Goal: Information Seeking & Learning: Learn about a topic

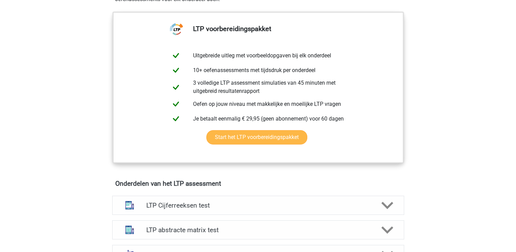
scroll to position [375, 0]
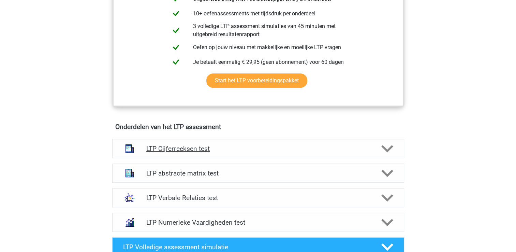
click at [200, 147] on h4 "LTP Cijferreeksen test" at bounding box center [257, 149] width 223 height 8
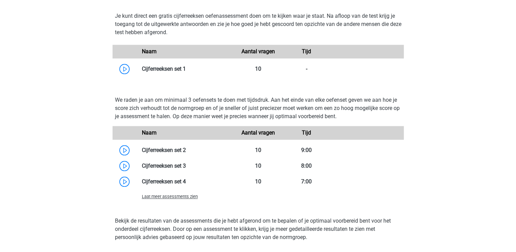
scroll to position [682, 0]
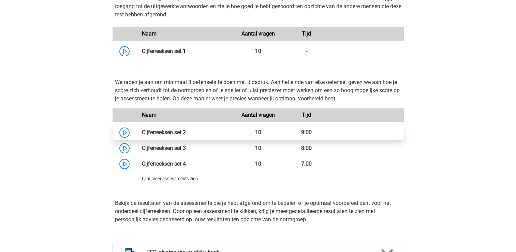
click at [186, 133] on link at bounding box center [186, 132] width 0 height 6
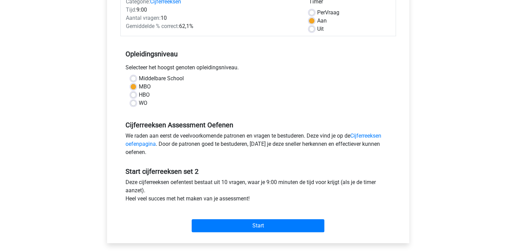
scroll to position [102, 0]
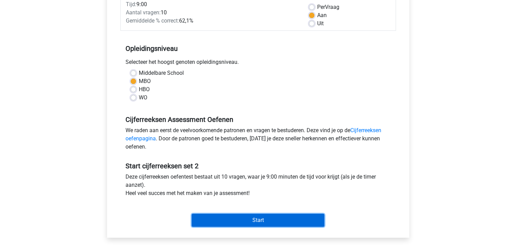
click at [254, 220] on input "Start" at bounding box center [258, 219] width 133 height 13
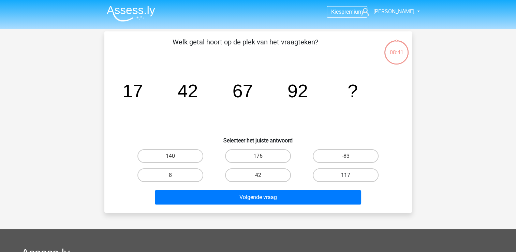
click at [335, 175] on label "117" at bounding box center [346, 175] width 66 height 14
click at [346, 175] on input "117" at bounding box center [348, 177] width 4 height 4
radio input "true"
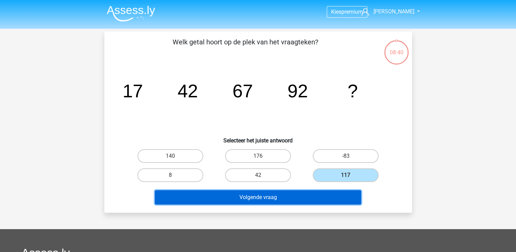
click at [274, 196] on button "Volgende vraag" at bounding box center [258, 197] width 206 height 14
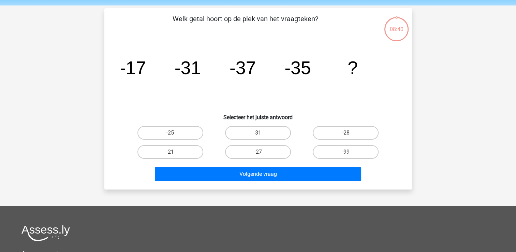
scroll to position [31, 0]
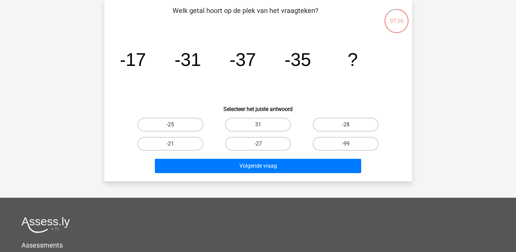
click at [177, 124] on label "-25" at bounding box center [170, 125] width 66 height 14
click at [174, 124] on input "-25" at bounding box center [172, 126] width 4 height 4
radio input "true"
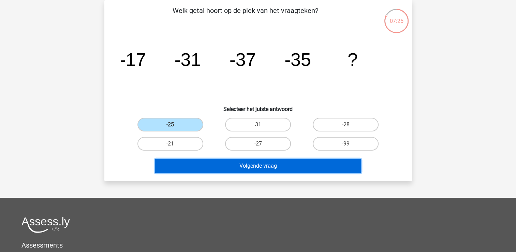
click at [229, 161] on button "Volgende vraag" at bounding box center [258, 165] width 206 height 14
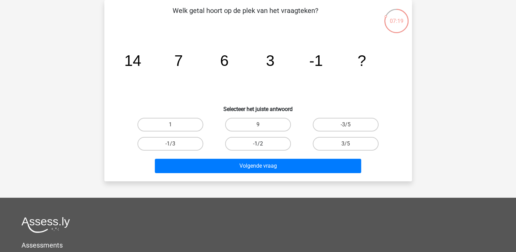
drag, startPoint x: 256, startPoint y: 141, endPoint x: 254, endPoint y: 148, distance: 7.1
click at [256, 141] on label "-1/2" at bounding box center [258, 144] width 66 height 14
click at [258, 143] on input "-1/2" at bounding box center [260, 145] width 4 height 4
radio input "true"
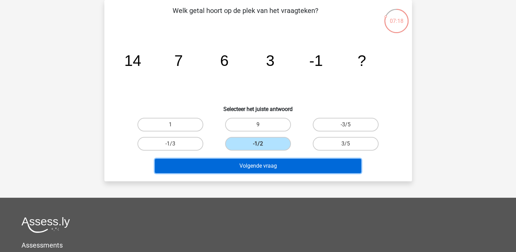
click at [248, 168] on button "Volgende vraag" at bounding box center [258, 165] width 206 height 14
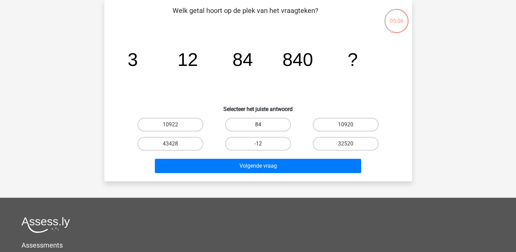
click at [258, 124] on label "84" at bounding box center [258, 125] width 66 height 14
click at [258, 124] on input "84" at bounding box center [260, 126] width 4 height 4
radio input "true"
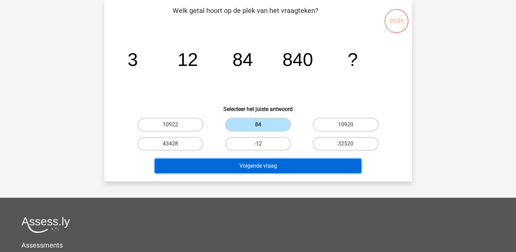
click at [252, 167] on button "Volgende vraag" at bounding box center [258, 165] width 206 height 14
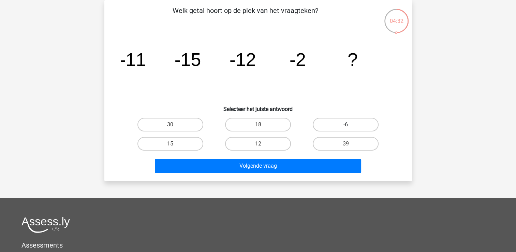
click at [340, 123] on label "-6" at bounding box center [346, 125] width 66 height 14
click at [346, 124] on input "-6" at bounding box center [348, 126] width 4 height 4
radio input "true"
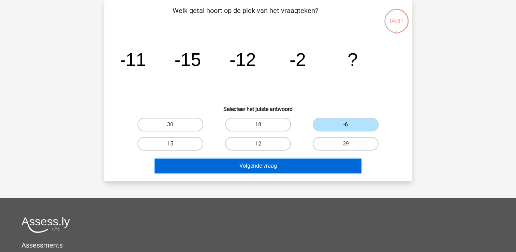
click at [290, 164] on button "Volgende vraag" at bounding box center [258, 165] width 206 height 14
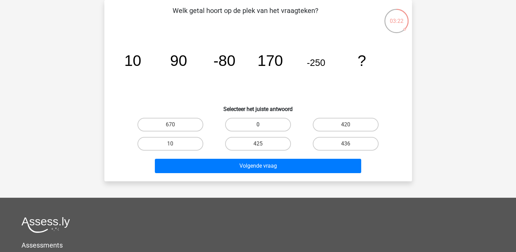
click at [248, 121] on label "0" at bounding box center [258, 125] width 66 height 14
click at [258, 124] on input "0" at bounding box center [260, 126] width 4 height 4
radio input "true"
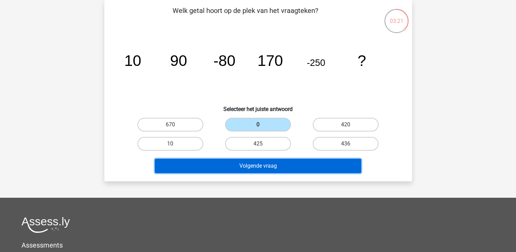
click at [244, 163] on button "Volgende vraag" at bounding box center [258, 165] width 206 height 14
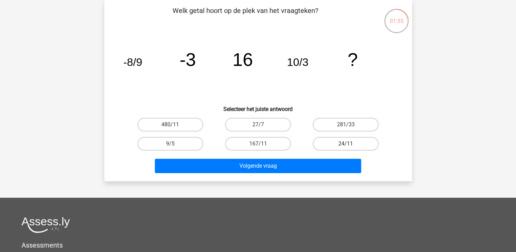
click at [339, 141] on label "24/11" at bounding box center [346, 144] width 66 height 14
click at [346, 143] on input "24/11" at bounding box center [348, 145] width 4 height 4
radio input "true"
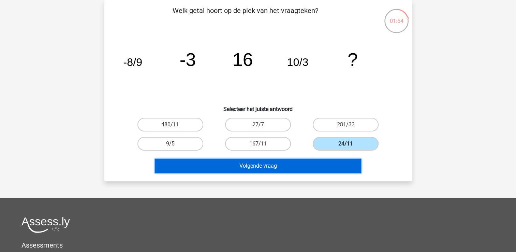
click at [293, 166] on button "Volgende vraag" at bounding box center [258, 165] width 206 height 14
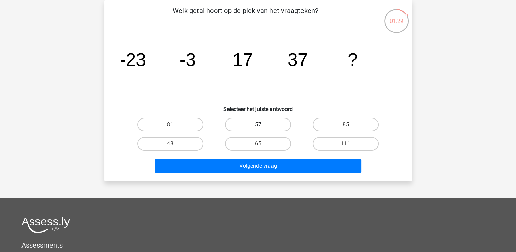
click at [261, 121] on label "57" at bounding box center [258, 125] width 66 height 14
click at [261, 124] on input "57" at bounding box center [260, 126] width 4 height 4
radio input "true"
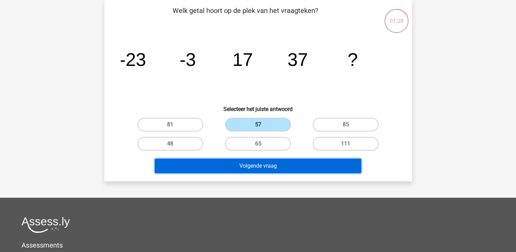
click at [264, 162] on button "Volgende vraag" at bounding box center [258, 165] width 206 height 14
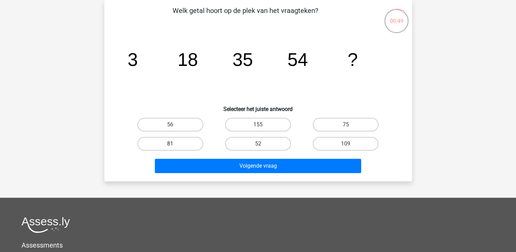
click at [178, 142] on label "81" at bounding box center [170, 144] width 66 height 14
click at [174, 143] on input "81" at bounding box center [172, 145] width 4 height 4
radio input "true"
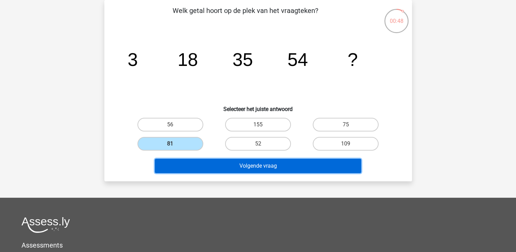
click at [234, 164] on button "Volgende vraag" at bounding box center [258, 165] width 206 height 14
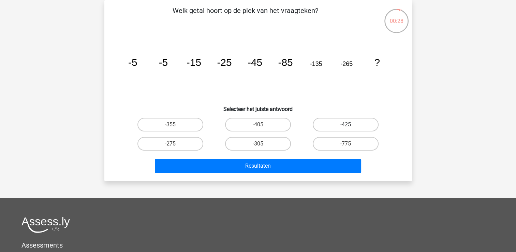
click at [358, 125] on label "-425" at bounding box center [346, 125] width 66 height 14
click at [350, 125] on input "-425" at bounding box center [348, 126] width 4 height 4
radio input "true"
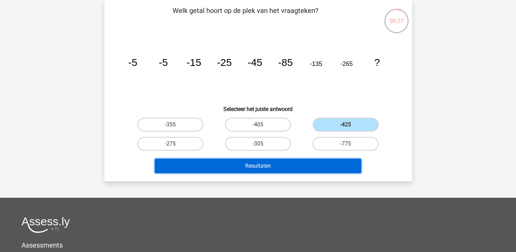
click at [299, 167] on button "Resultaten" at bounding box center [258, 165] width 206 height 14
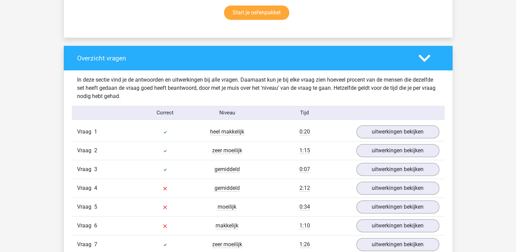
scroll to position [477, 0]
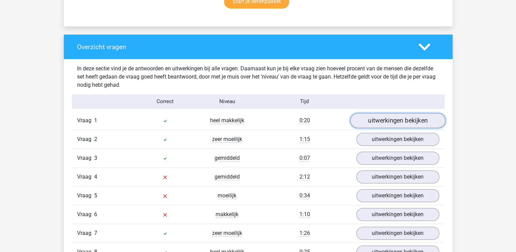
click at [380, 120] on link "uitwerkingen bekijken" at bounding box center [397, 120] width 95 height 15
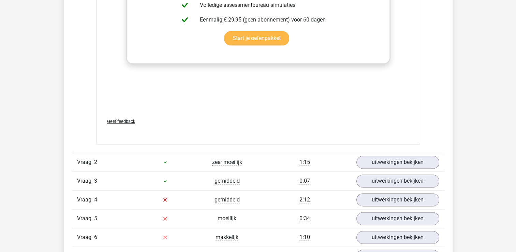
scroll to position [920, 0]
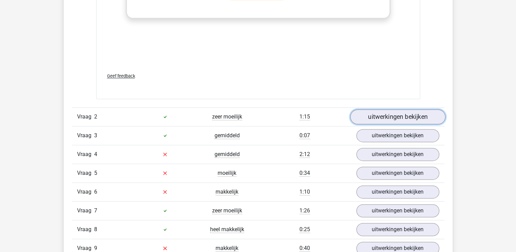
click at [382, 118] on link "uitwerkingen bekijken" at bounding box center [397, 116] width 95 height 15
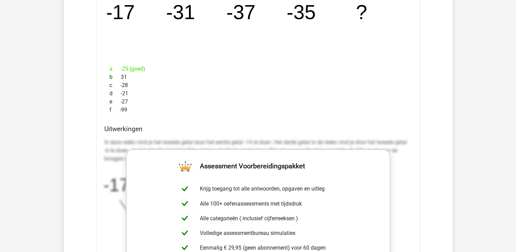
scroll to position [1159, 0]
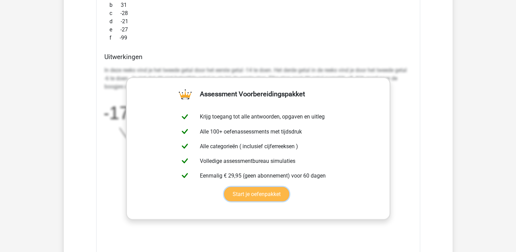
drag, startPoint x: 384, startPoint y: 91, endPoint x: 372, endPoint y: 115, distance: 26.7
click at [289, 186] on link "Start je oefenpakket" at bounding box center [256, 193] width 65 height 14
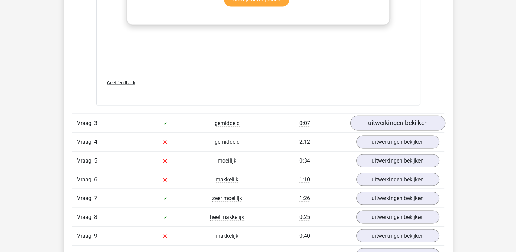
scroll to position [1363, 0]
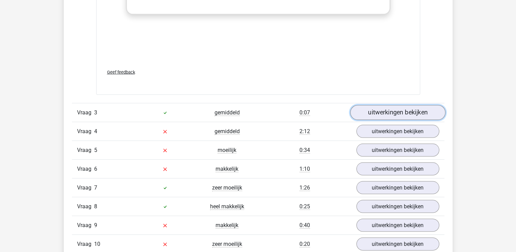
click at [386, 114] on link "uitwerkingen bekijken" at bounding box center [397, 112] width 95 height 15
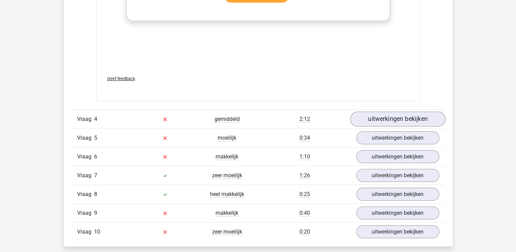
scroll to position [1806, 0]
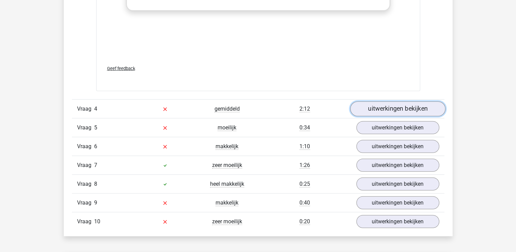
click at [387, 111] on link "uitwerkingen bekijken" at bounding box center [397, 108] width 95 height 15
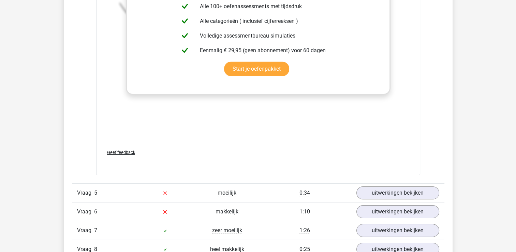
scroll to position [2215, 0]
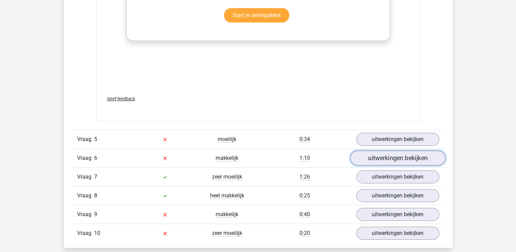
click at [397, 155] on link "uitwerkingen bekijken" at bounding box center [397, 157] width 95 height 15
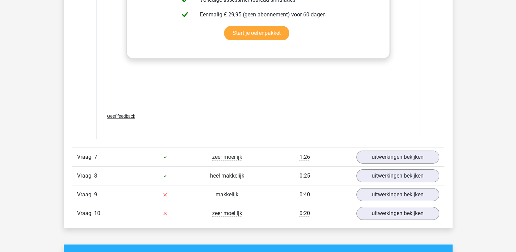
scroll to position [2658, 0]
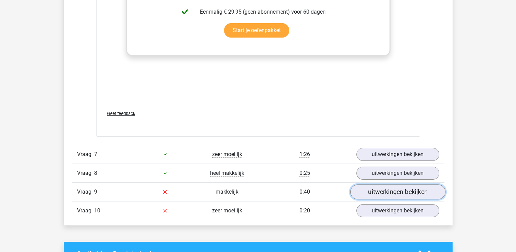
click at [393, 187] on link "uitwerkingen bekijken" at bounding box center [397, 191] width 95 height 15
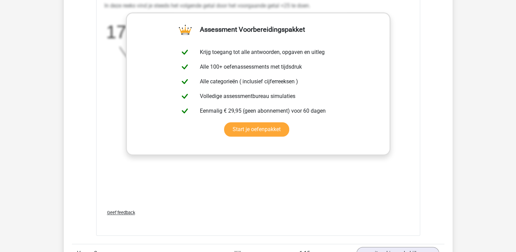
scroll to position [648, 0]
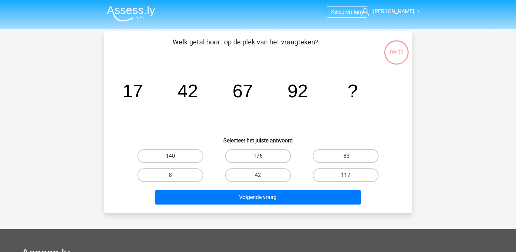
scroll to position [31, 0]
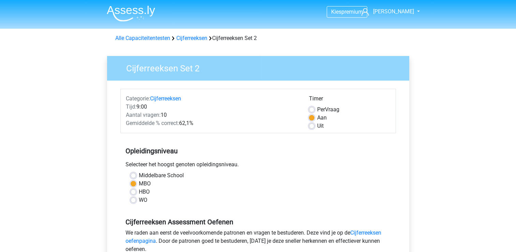
scroll to position [102, 0]
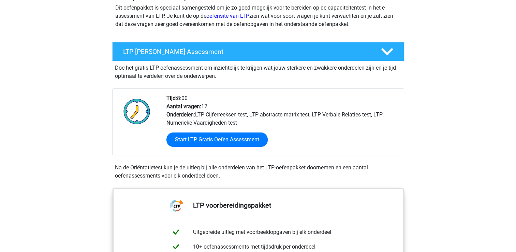
scroll to position [68, 0]
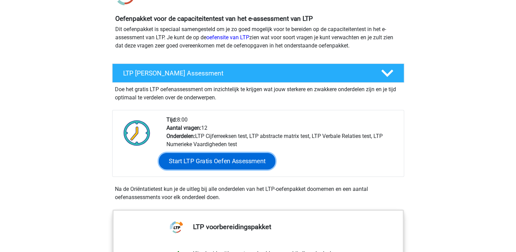
click at [226, 161] on link "Start LTP Gratis Oefen Assessment" at bounding box center [216, 161] width 117 height 16
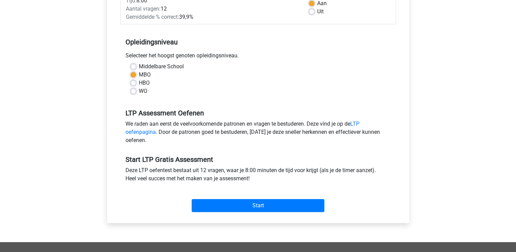
scroll to position [136, 0]
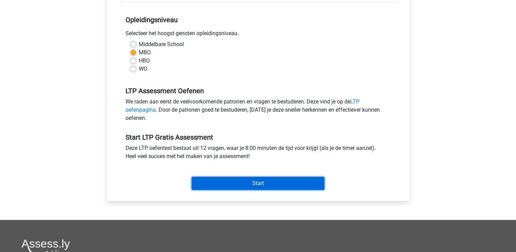
click at [244, 186] on input "Start" at bounding box center [258, 183] width 133 height 13
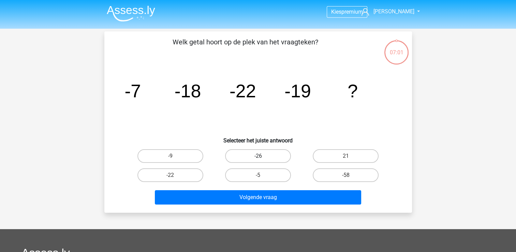
click at [250, 153] on label "-26" at bounding box center [258, 156] width 66 height 14
click at [258, 156] on input "-26" at bounding box center [260, 158] width 4 height 4
radio input "true"
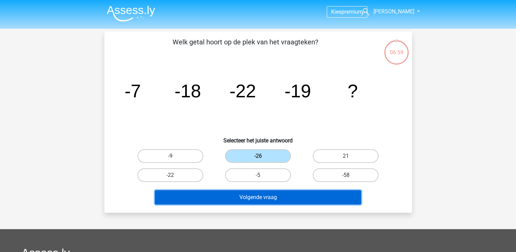
click at [258, 197] on button "Volgende vraag" at bounding box center [258, 197] width 206 height 14
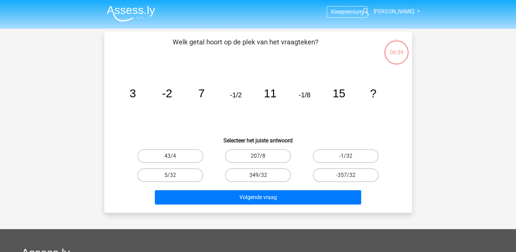
scroll to position [31, 0]
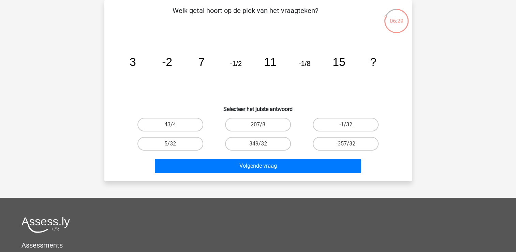
click at [335, 126] on label "-1/32" at bounding box center [346, 125] width 66 height 14
click at [346, 126] on input "-1/32" at bounding box center [348, 126] width 4 height 4
radio input "true"
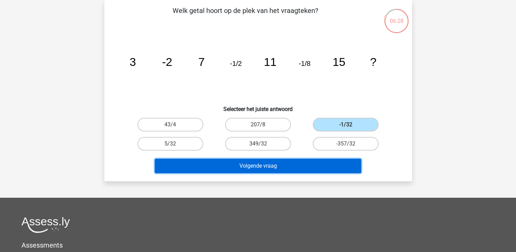
click at [277, 167] on button "Volgende vraag" at bounding box center [258, 165] width 206 height 14
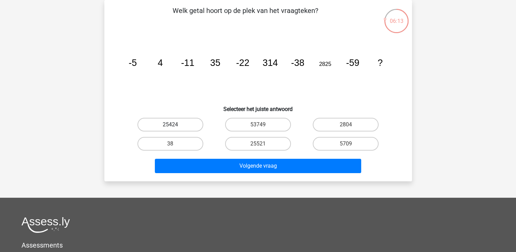
click at [179, 125] on label "25424" at bounding box center [170, 125] width 66 height 14
click at [174, 125] on input "25424" at bounding box center [172, 126] width 4 height 4
radio input "true"
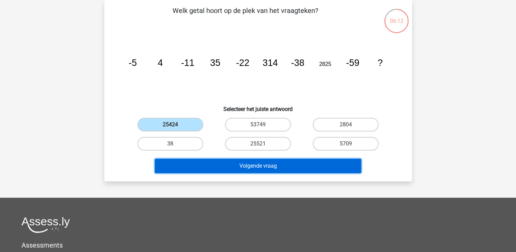
click at [225, 163] on button "Volgende vraag" at bounding box center [258, 165] width 206 height 14
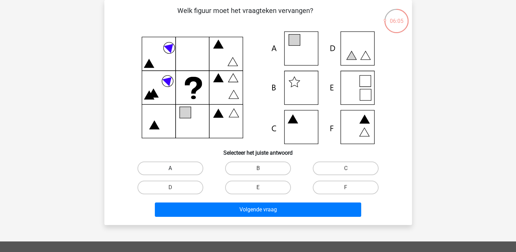
click at [182, 168] on label "A" at bounding box center [170, 168] width 66 height 14
click at [174, 168] on input "A" at bounding box center [172, 170] width 4 height 4
radio input "true"
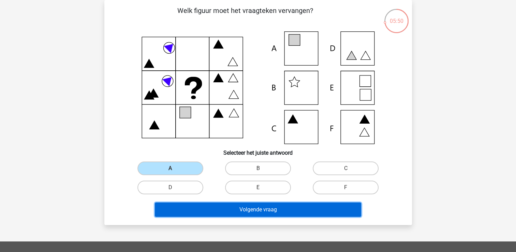
click at [236, 210] on button "Volgende vraag" at bounding box center [258, 209] width 206 height 14
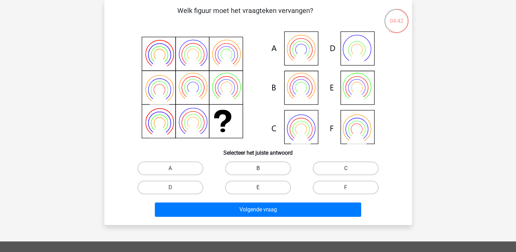
click at [254, 167] on label "B" at bounding box center [258, 168] width 66 height 14
click at [258, 168] on input "B" at bounding box center [260, 170] width 4 height 4
radio input "true"
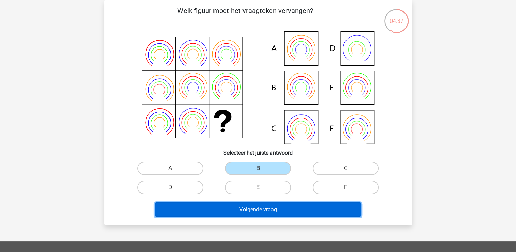
click at [249, 207] on button "Volgende vraag" at bounding box center [258, 209] width 206 height 14
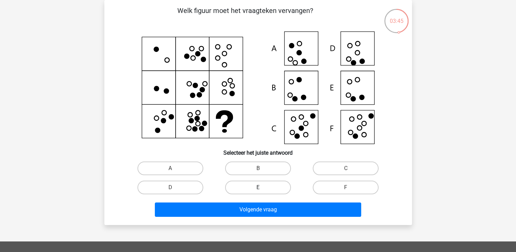
click at [264, 187] on label "E" at bounding box center [258, 187] width 66 height 14
click at [262, 187] on input "E" at bounding box center [260, 189] width 4 height 4
radio input "true"
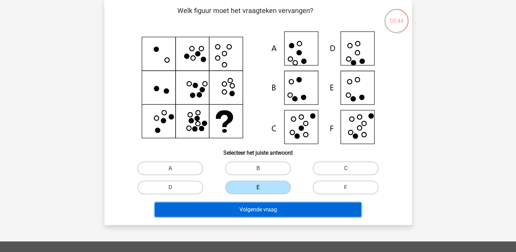
click at [255, 207] on button "Volgende vraag" at bounding box center [258, 209] width 206 height 14
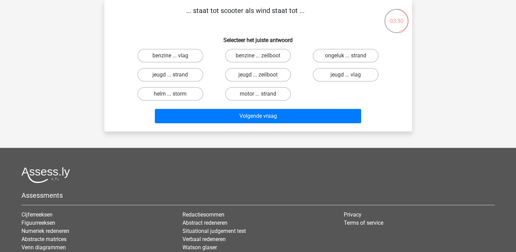
click at [262, 56] on input "benzine ... zeilboot" at bounding box center [260, 58] width 4 height 4
radio input "true"
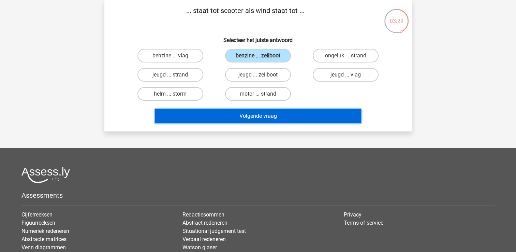
click at [234, 113] on button "Volgende vraag" at bounding box center [258, 116] width 206 height 14
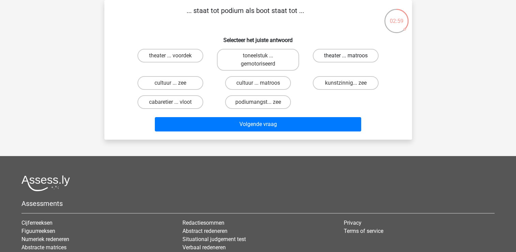
click at [344, 55] on label "theater ... matroos" at bounding box center [346, 56] width 66 height 14
click at [346, 56] on input "theater ... matroos" at bounding box center [348, 58] width 4 height 4
radio input "true"
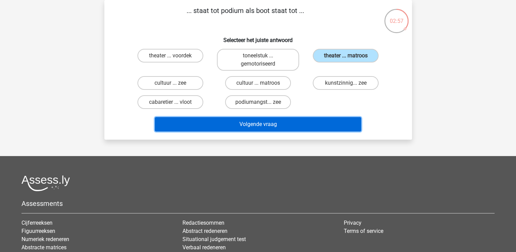
click at [263, 122] on button "Volgende vraag" at bounding box center [258, 124] width 206 height 14
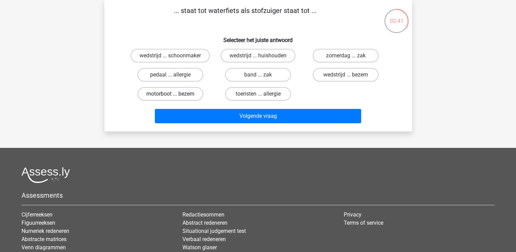
click at [179, 94] on label "motorboot ... bezem" at bounding box center [170, 94] width 66 height 14
click at [174, 94] on input "motorboot ... bezem" at bounding box center [172, 96] width 4 height 4
radio input "true"
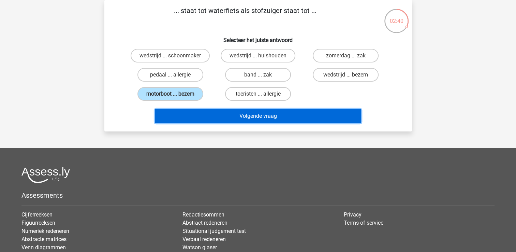
click at [241, 116] on button "Volgende vraag" at bounding box center [258, 116] width 206 height 14
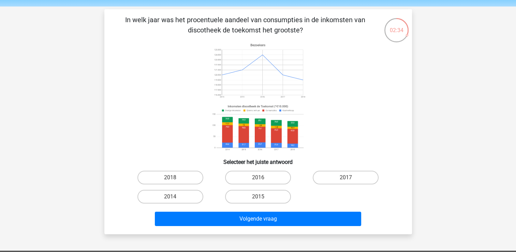
scroll to position [34, 0]
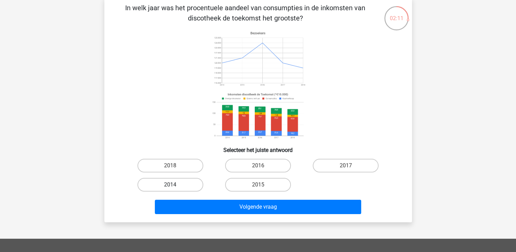
click at [176, 185] on label "2014" at bounding box center [170, 185] width 66 height 14
click at [174, 185] on input "2014" at bounding box center [172, 186] width 4 height 4
radio input "true"
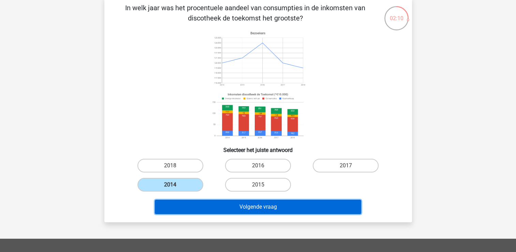
click at [239, 205] on button "Volgende vraag" at bounding box center [258, 206] width 206 height 14
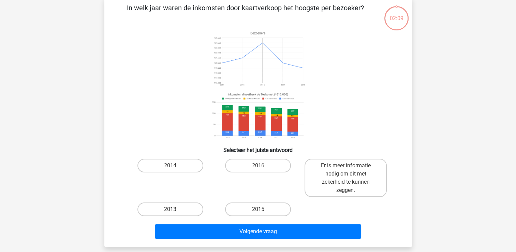
scroll to position [31, 0]
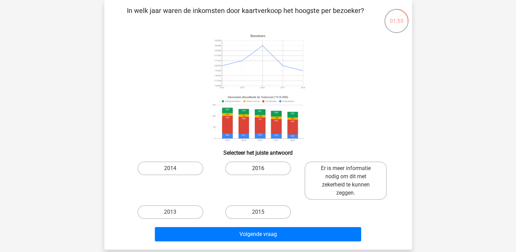
click at [249, 170] on label "2016" at bounding box center [258, 168] width 66 height 14
click at [258, 170] on input "2016" at bounding box center [260, 170] width 4 height 4
radio input "true"
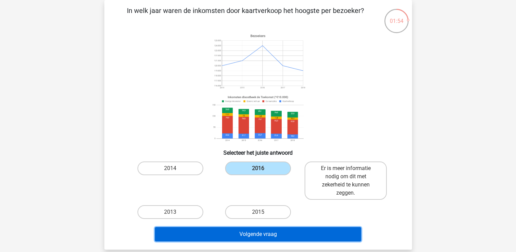
click at [233, 234] on button "Volgende vraag" at bounding box center [258, 234] width 206 height 14
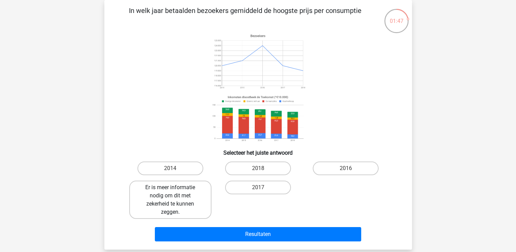
click at [168, 201] on label "Er is meer informatie nodig om dit met zekerheid te kunnen zeggen." at bounding box center [170, 199] width 82 height 38
click at [170, 192] on input "Er is meer informatie nodig om dit met zekerheid te kunnen zeggen." at bounding box center [172, 189] width 4 height 4
radio input "true"
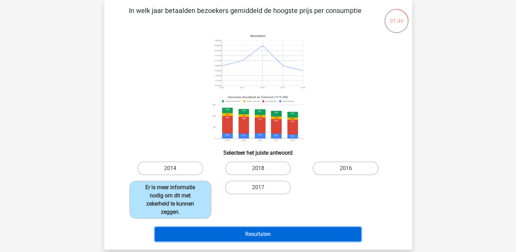
click at [250, 228] on button "Resultaten" at bounding box center [258, 234] width 206 height 14
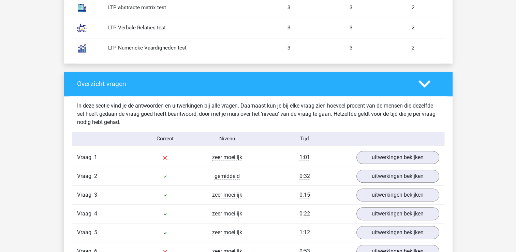
scroll to position [648, 0]
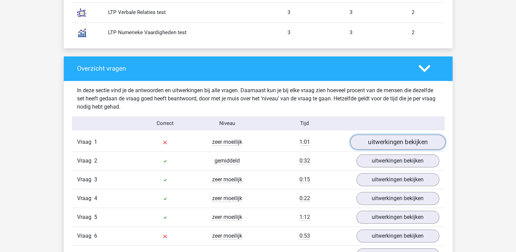
click at [393, 140] on link "uitwerkingen bekijken" at bounding box center [397, 142] width 95 height 15
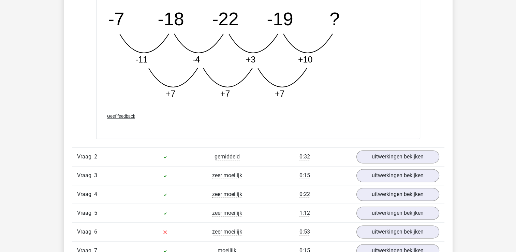
scroll to position [1022, 0]
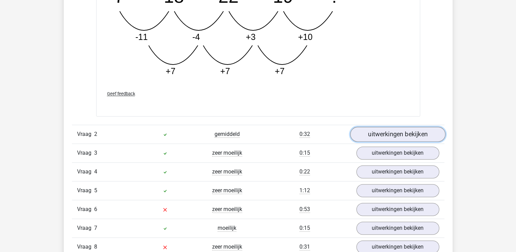
click at [395, 132] on link "uitwerkingen bekijken" at bounding box center [397, 133] width 95 height 15
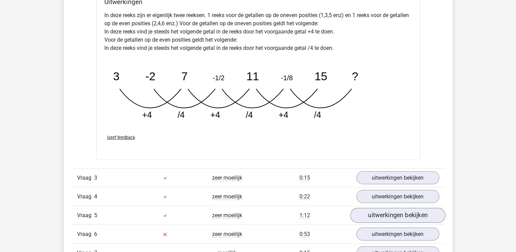
scroll to position [1329, 0]
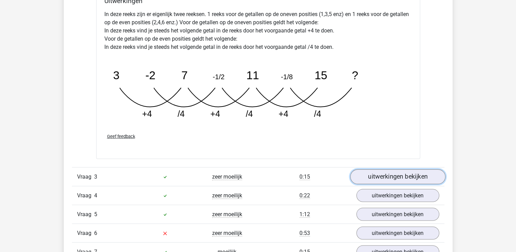
click at [402, 172] on link "uitwerkingen bekijken" at bounding box center [397, 176] width 95 height 15
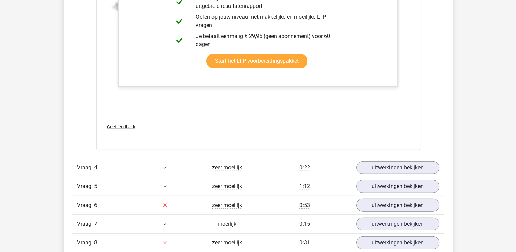
scroll to position [1806, 0]
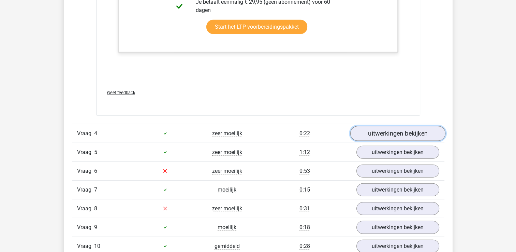
click at [401, 134] on link "uitwerkingen bekijken" at bounding box center [397, 133] width 95 height 15
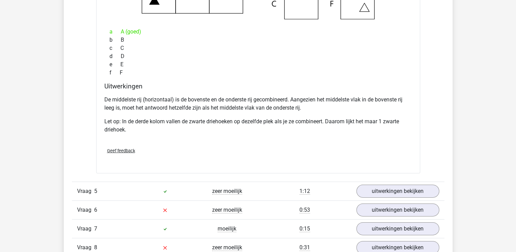
scroll to position [2079, 0]
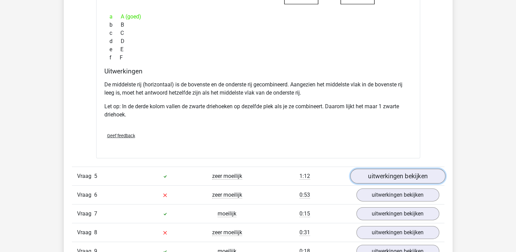
click at [396, 174] on link "uitwerkingen bekijken" at bounding box center [397, 175] width 95 height 15
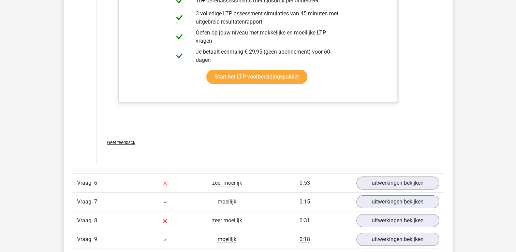
scroll to position [2556, 0]
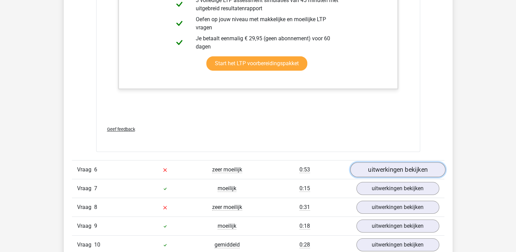
click at [394, 168] on link "uitwerkingen bekijken" at bounding box center [397, 169] width 95 height 15
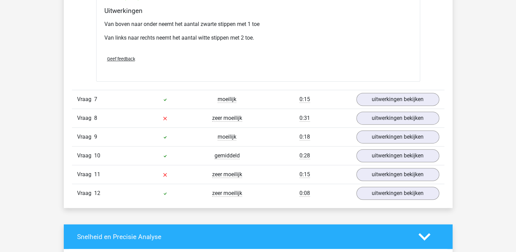
scroll to position [2931, 0]
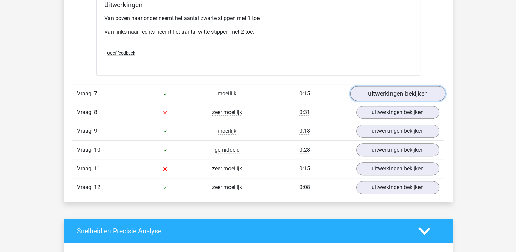
click at [391, 93] on link "uitwerkingen bekijken" at bounding box center [397, 93] width 95 height 15
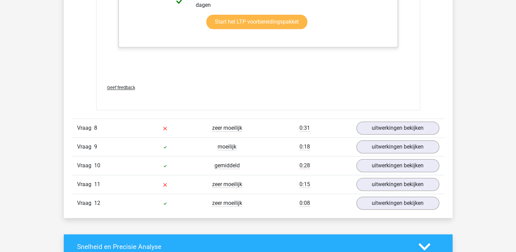
scroll to position [3272, 0]
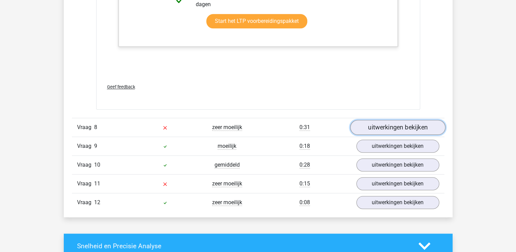
click at [378, 122] on link "uitwerkingen bekijken" at bounding box center [397, 127] width 95 height 15
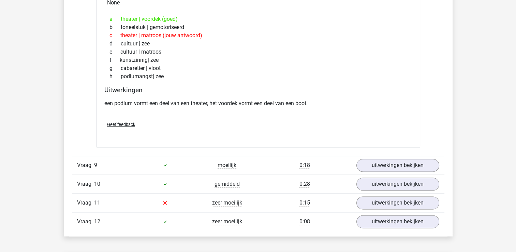
scroll to position [3442, 0]
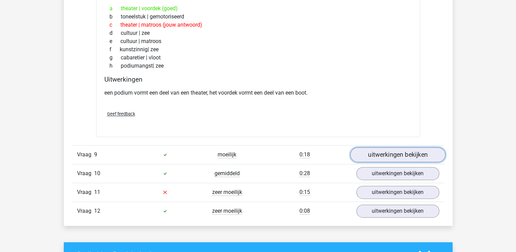
click at [401, 151] on link "uitwerkingen bekijken" at bounding box center [397, 154] width 95 height 15
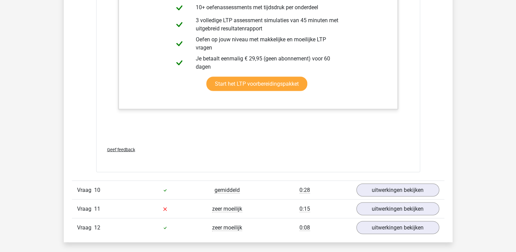
scroll to position [3817, 0]
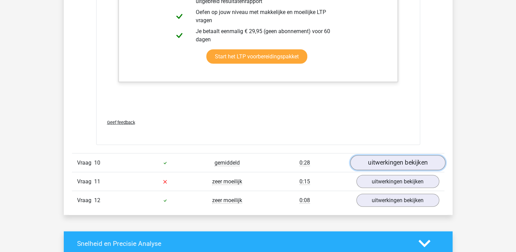
click at [391, 156] on link "uitwerkingen bekijken" at bounding box center [397, 162] width 95 height 15
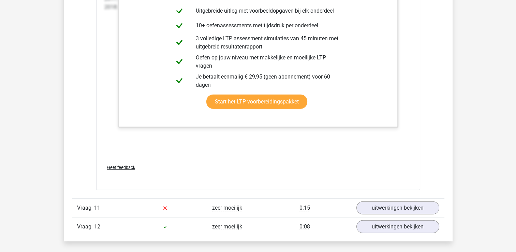
scroll to position [4260, 0]
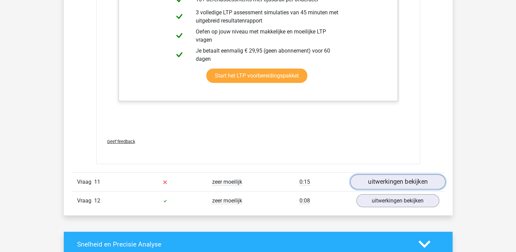
click at [385, 174] on link "uitwerkingen bekijken" at bounding box center [397, 181] width 95 height 15
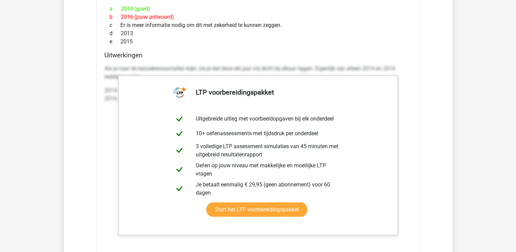
scroll to position [4703, 0]
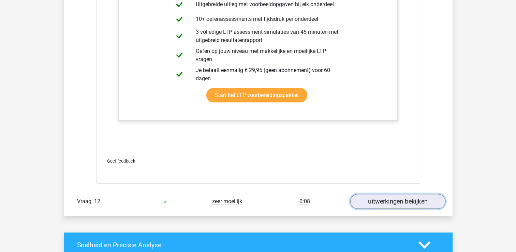
click at [390, 198] on link "uitwerkingen bekijken" at bounding box center [397, 201] width 95 height 15
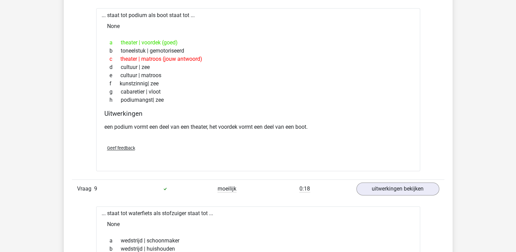
scroll to position [3204, 0]
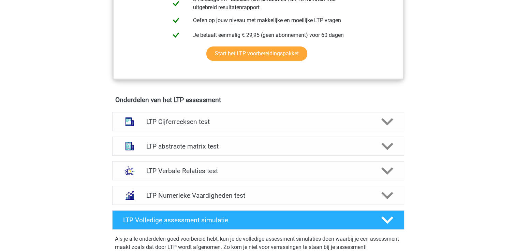
scroll to position [409, 0]
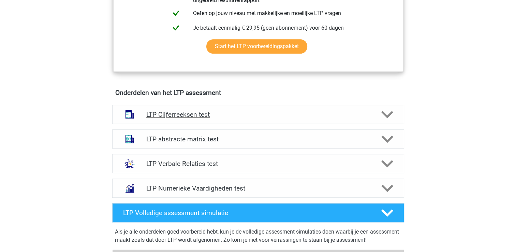
click at [203, 114] on h4 "LTP Cijferreeksen test" at bounding box center [257, 114] width 223 height 8
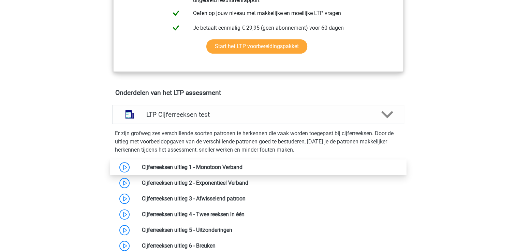
click at [242, 166] on link at bounding box center [242, 167] width 0 height 6
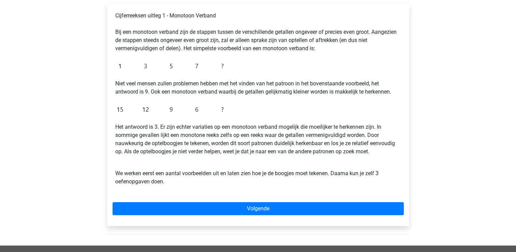
scroll to position [102, 0]
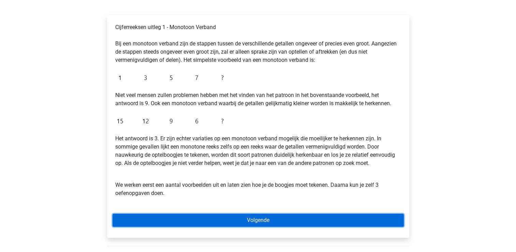
click at [261, 219] on link "Volgende" at bounding box center [257, 219] width 291 height 13
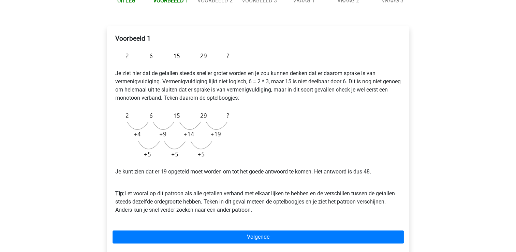
scroll to position [102, 0]
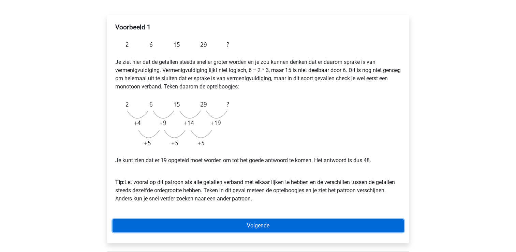
click at [249, 226] on link "Volgende" at bounding box center [257, 225] width 291 height 13
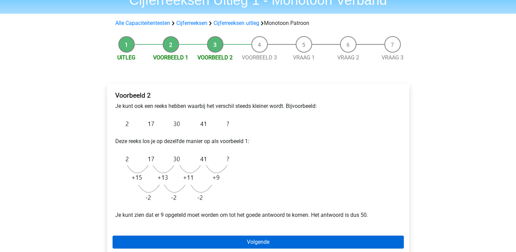
scroll to position [68, 0]
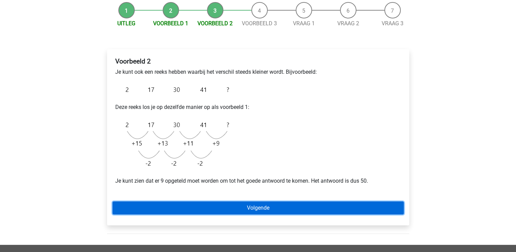
click at [257, 210] on link "Volgende" at bounding box center [257, 207] width 291 height 13
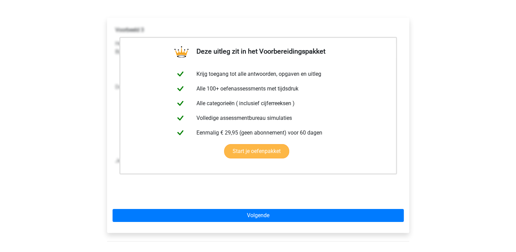
scroll to position [102, 0]
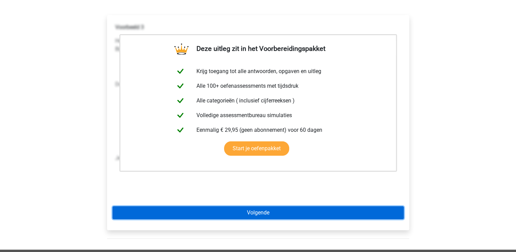
click at [261, 212] on link "Volgende" at bounding box center [257, 212] width 291 height 13
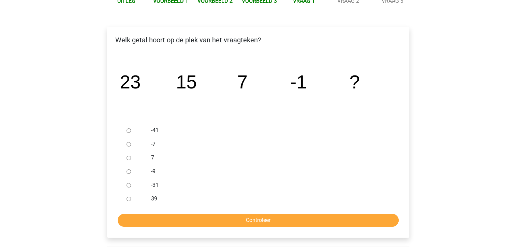
scroll to position [102, 0]
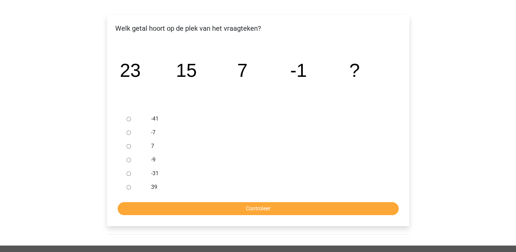
click at [128, 159] on input "-9" at bounding box center [128, 159] width 4 height 4
radio input "true"
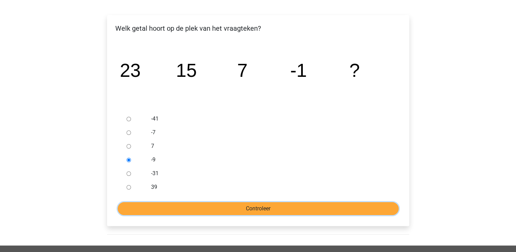
click at [224, 204] on input "Controleer" at bounding box center [258, 208] width 281 height 13
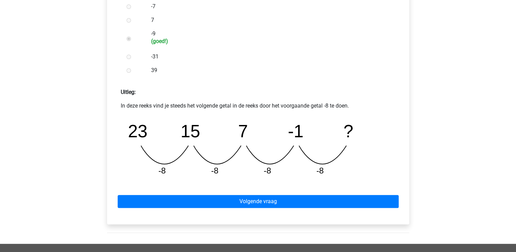
scroll to position [239, 0]
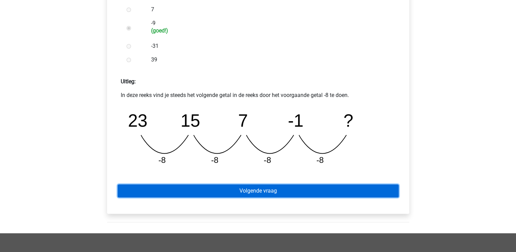
click at [247, 190] on link "Volgende vraag" at bounding box center [258, 190] width 281 height 13
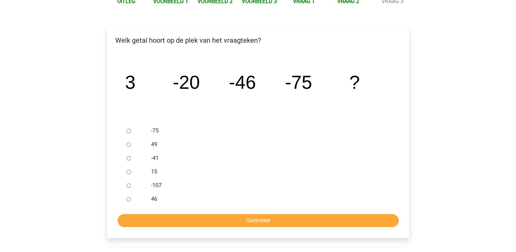
scroll to position [102, 0]
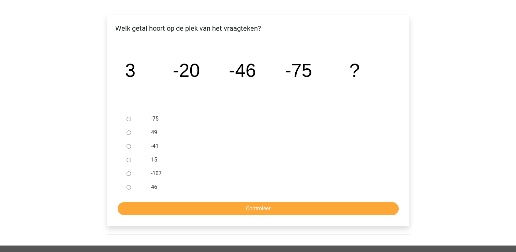
click at [130, 174] on input "-107" at bounding box center [128, 173] width 4 height 4
radio input "true"
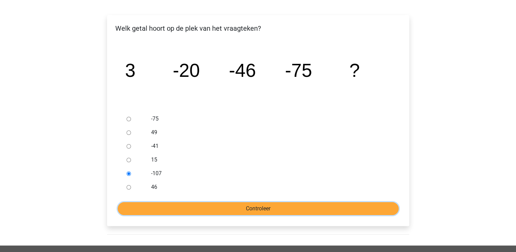
click at [189, 207] on input "Controleer" at bounding box center [258, 208] width 281 height 13
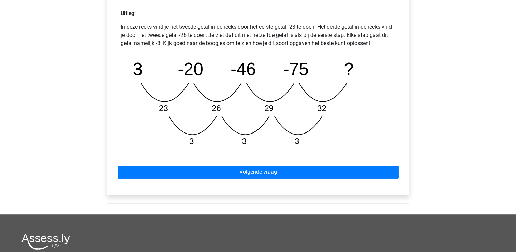
scroll to position [341, 0]
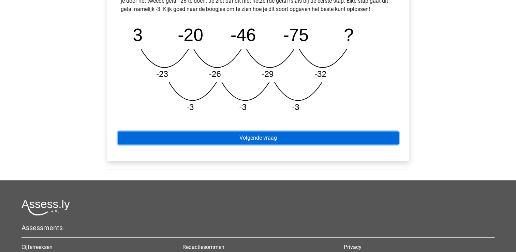
click at [219, 136] on link "Volgende vraag" at bounding box center [258, 137] width 281 height 13
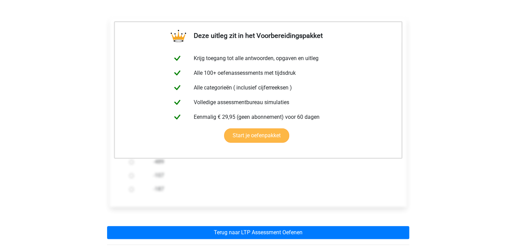
scroll to position [102, 0]
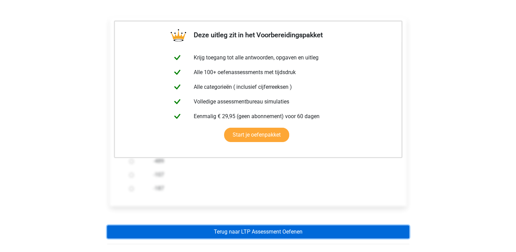
click at [257, 233] on link "Terug naar LTP Assessment Oefenen" at bounding box center [258, 231] width 302 height 13
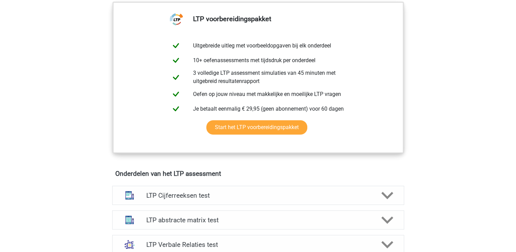
scroll to position [307, 0]
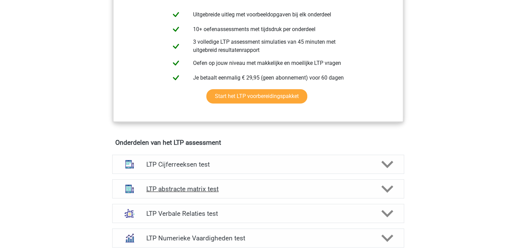
click at [215, 189] on h4 "LTP abstracte matrix test" at bounding box center [257, 189] width 223 height 8
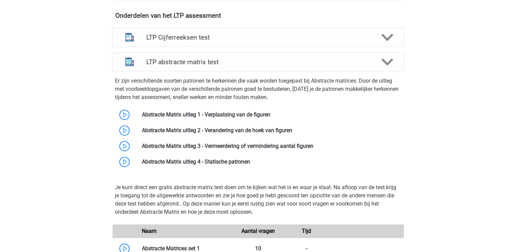
scroll to position [477, 0]
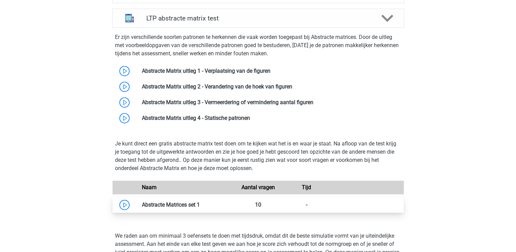
click at [200, 206] on link at bounding box center [200, 204] width 0 height 6
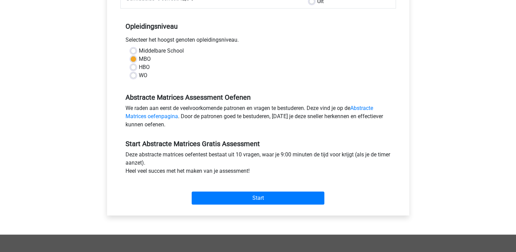
scroll to position [136, 0]
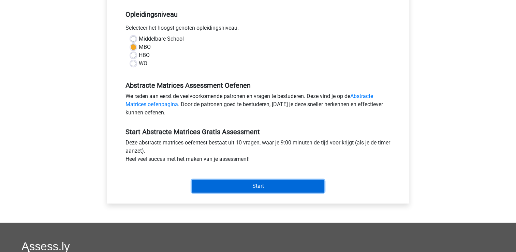
click at [236, 191] on input "Start" at bounding box center [258, 185] width 133 height 13
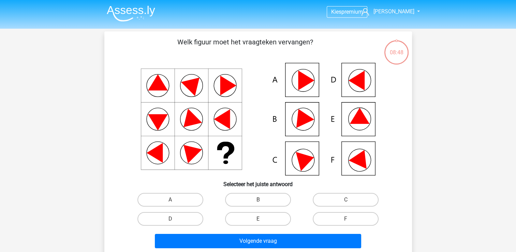
scroll to position [34, 0]
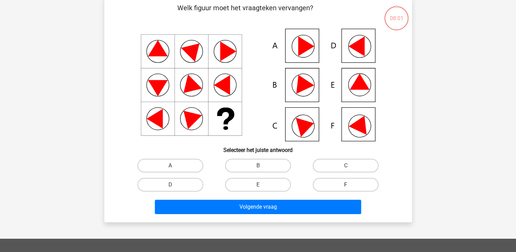
click at [331, 180] on label "F" at bounding box center [346, 185] width 66 height 14
click at [346, 184] on input "F" at bounding box center [348, 186] width 4 height 4
radio input "true"
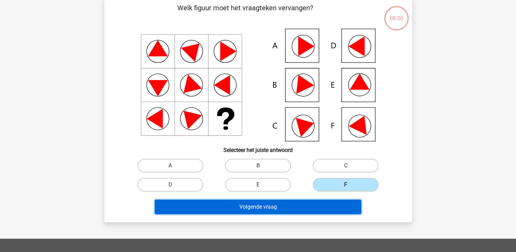
click at [282, 206] on button "Volgende vraag" at bounding box center [258, 206] width 206 height 14
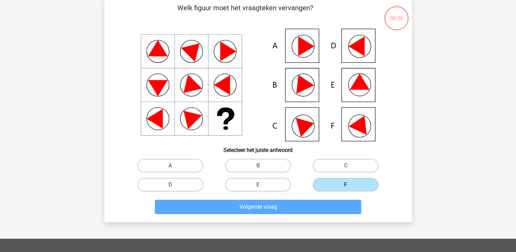
scroll to position [31, 0]
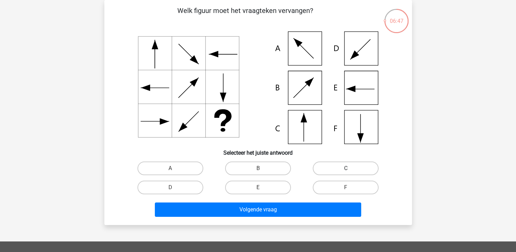
click at [336, 167] on label "C" at bounding box center [346, 168] width 66 height 14
click at [346, 168] on input "C" at bounding box center [348, 170] width 4 height 4
radio input "true"
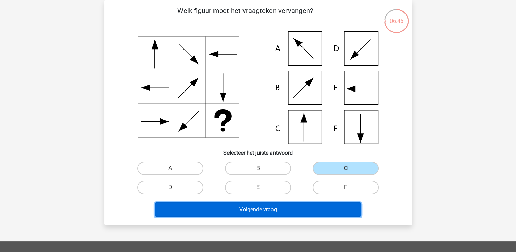
click at [254, 211] on button "Volgende vraag" at bounding box center [258, 209] width 206 height 14
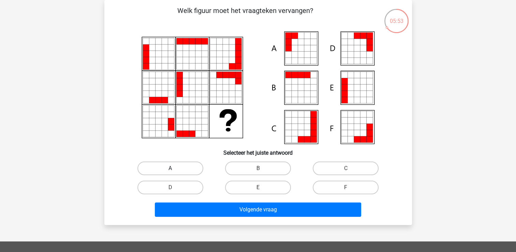
click at [172, 167] on label "A" at bounding box center [170, 168] width 66 height 14
click at [172, 168] on input "A" at bounding box center [172, 170] width 4 height 4
radio input "true"
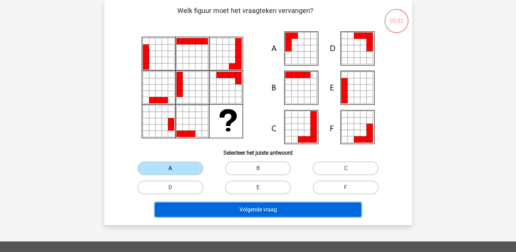
click at [224, 211] on button "Volgende vraag" at bounding box center [258, 209] width 206 height 14
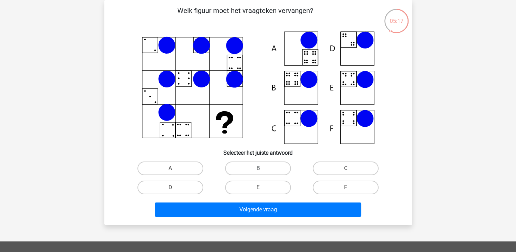
click at [243, 168] on label "B" at bounding box center [258, 168] width 66 height 14
click at [258, 168] on input "B" at bounding box center [260, 170] width 4 height 4
radio input "true"
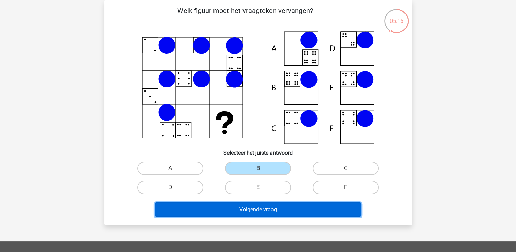
click at [242, 207] on button "Volgende vraag" at bounding box center [258, 209] width 206 height 14
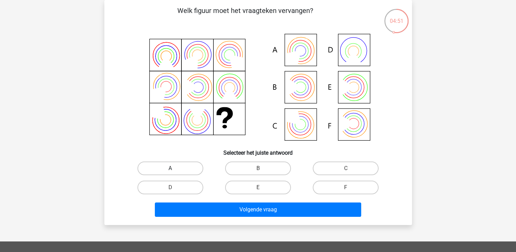
click at [171, 173] on label "A" at bounding box center [170, 168] width 66 height 14
click at [171, 172] on input "A" at bounding box center [172, 170] width 4 height 4
radio input "true"
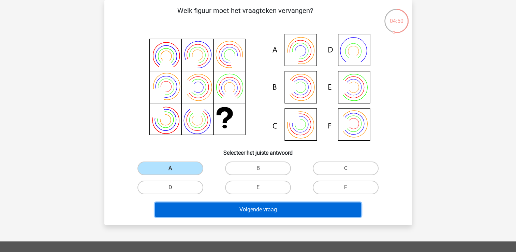
click at [235, 209] on button "Volgende vraag" at bounding box center [258, 209] width 206 height 14
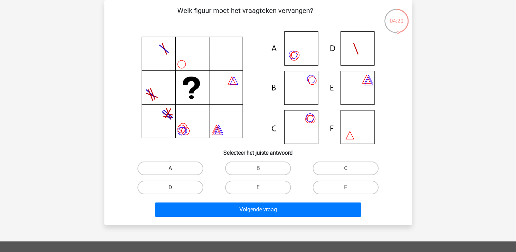
click at [173, 167] on label "A" at bounding box center [170, 168] width 66 height 14
click at [173, 168] on input "A" at bounding box center [172, 170] width 4 height 4
radio input "true"
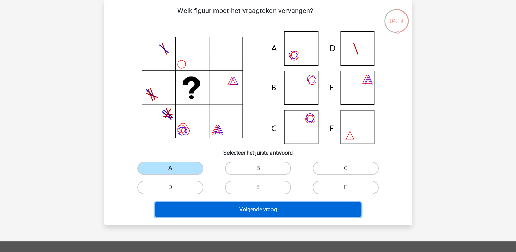
click at [221, 206] on button "Volgende vraag" at bounding box center [258, 209] width 206 height 14
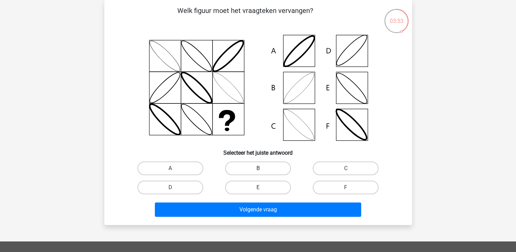
click at [253, 168] on label "B" at bounding box center [258, 168] width 66 height 14
click at [258, 168] on input "B" at bounding box center [260, 170] width 4 height 4
radio input "true"
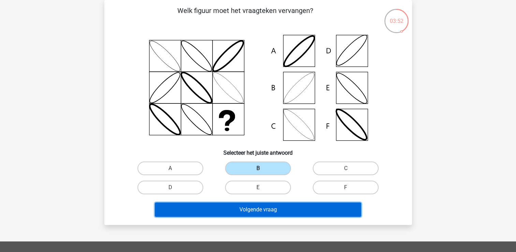
click at [248, 209] on button "Volgende vraag" at bounding box center [258, 209] width 206 height 14
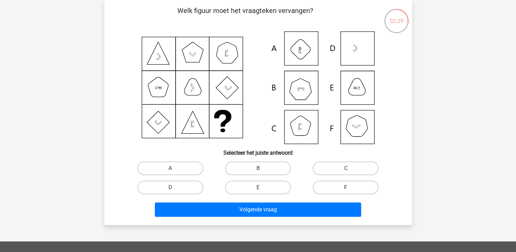
click at [335, 186] on label "F" at bounding box center [346, 187] width 66 height 14
click at [346, 187] on input "F" at bounding box center [348, 189] width 4 height 4
radio input "true"
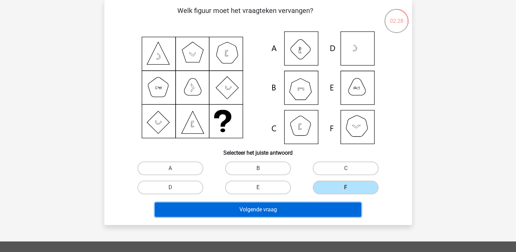
click at [258, 212] on button "Volgende vraag" at bounding box center [258, 209] width 206 height 14
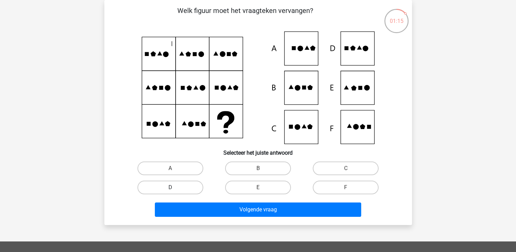
click at [182, 185] on label "D" at bounding box center [170, 187] width 66 height 14
click at [174, 187] on input "D" at bounding box center [172, 189] width 4 height 4
radio input "true"
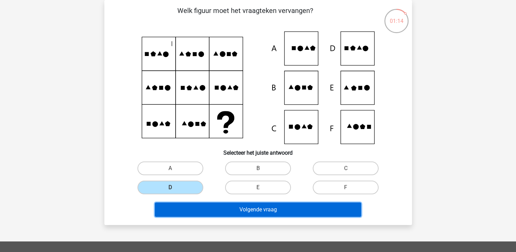
click at [252, 213] on button "Volgende vraag" at bounding box center [258, 209] width 206 height 14
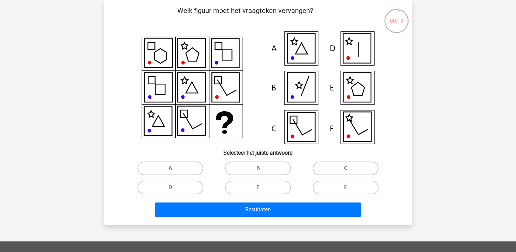
click at [248, 187] on label "E" at bounding box center [258, 187] width 66 height 14
click at [258, 187] on input "E" at bounding box center [260, 189] width 4 height 4
radio input "true"
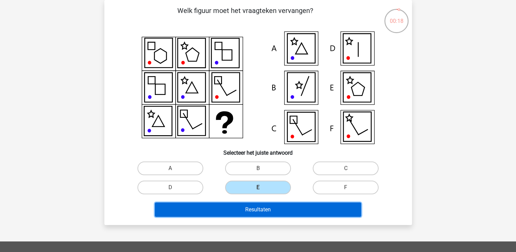
click at [252, 207] on button "Resultaten" at bounding box center [258, 209] width 206 height 14
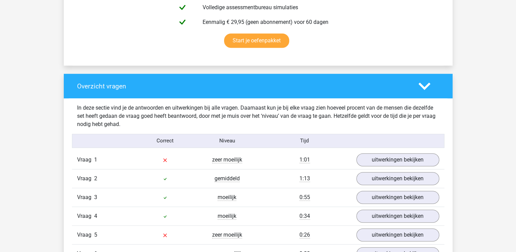
scroll to position [477, 0]
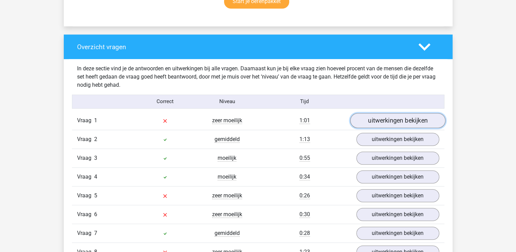
click at [374, 120] on link "uitwerkingen bekijken" at bounding box center [397, 120] width 95 height 15
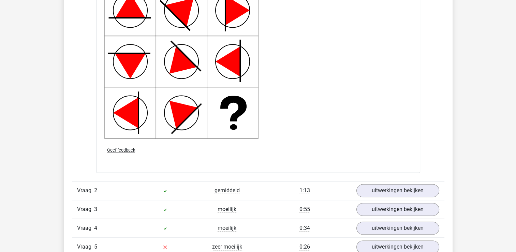
scroll to position [886, 0]
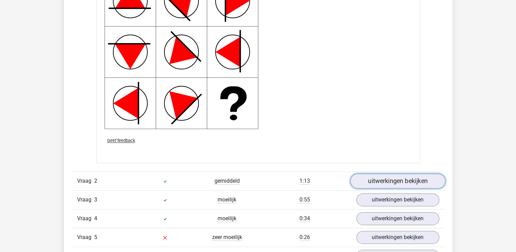
click at [385, 181] on link "uitwerkingen bekijken" at bounding box center [397, 180] width 95 height 15
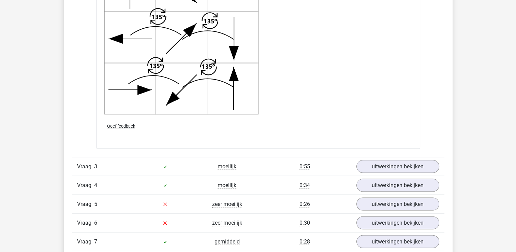
scroll to position [1363, 0]
click at [381, 167] on link "uitwerkingen bekijken" at bounding box center [397, 166] width 95 height 15
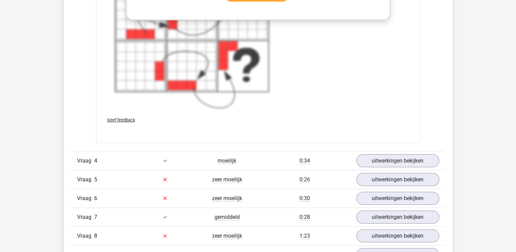
scroll to position [1908, 0]
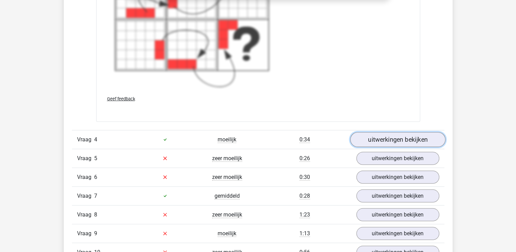
click at [403, 138] on link "uitwerkingen bekijken" at bounding box center [397, 139] width 95 height 15
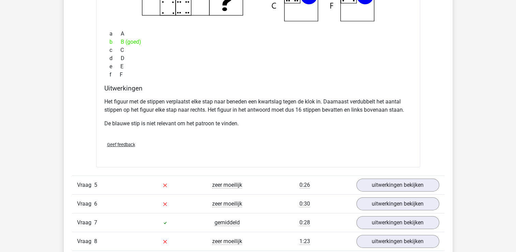
scroll to position [2181, 0]
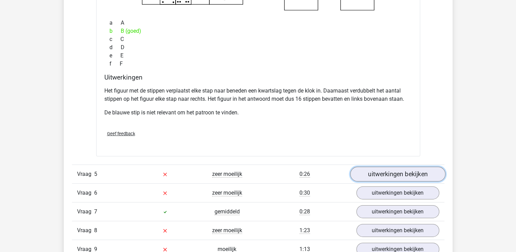
click at [390, 175] on link "uitwerkingen bekijken" at bounding box center [397, 173] width 95 height 15
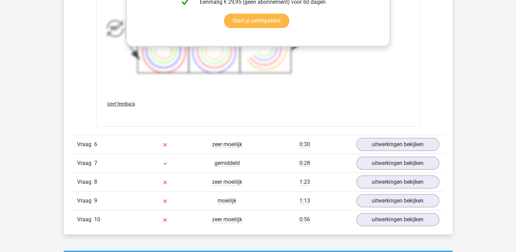
scroll to position [2726, 0]
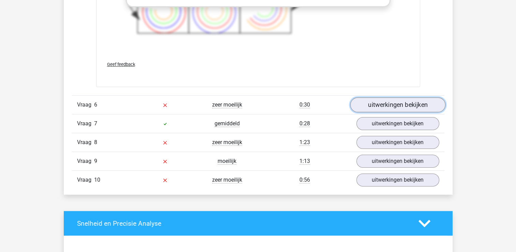
click at [378, 100] on link "uitwerkingen bekijken" at bounding box center [397, 104] width 95 height 15
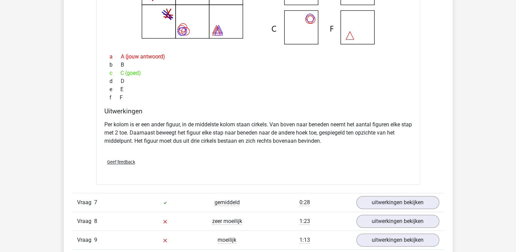
scroll to position [2965, 0]
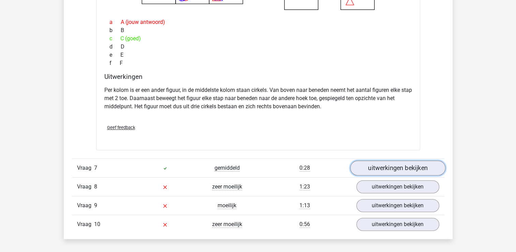
click at [372, 162] on link "uitwerkingen bekijken" at bounding box center [397, 167] width 95 height 15
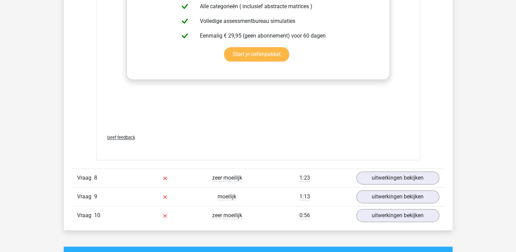
scroll to position [3476, 0]
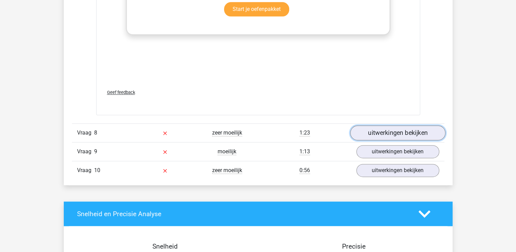
click at [382, 129] on link "uitwerkingen bekijken" at bounding box center [397, 132] width 95 height 15
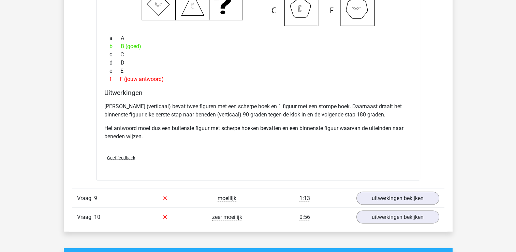
scroll to position [3783, 0]
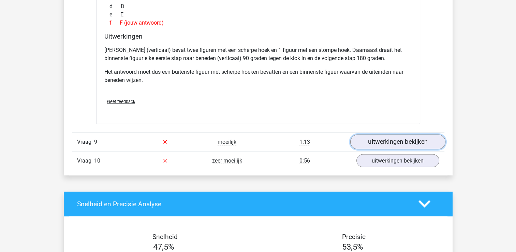
click at [397, 136] on link "uitwerkingen bekijken" at bounding box center [397, 141] width 95 height 15
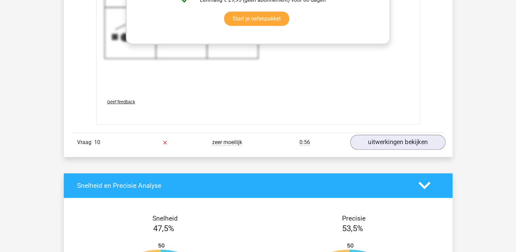
scroll to position [4260, 0]
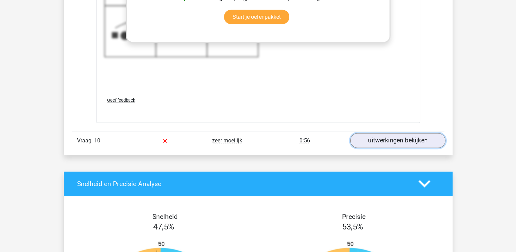
click at [393, 136] on link "uitwerkingen bekijken" at bounding box center [397, 140] width 95 height 15
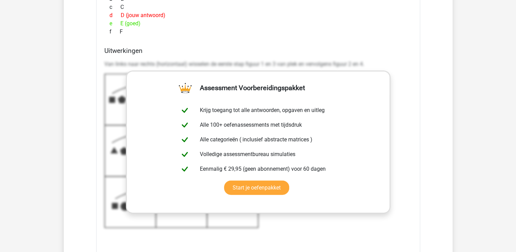
scroll to position [4192, 0]
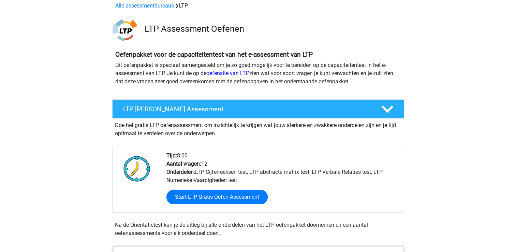
scroll to position [102, 0]
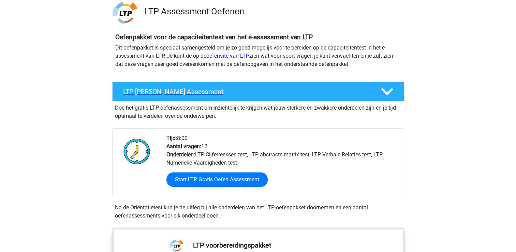
click at [194, 88] on h4 "LTP [PERSON_NAME] Assessment" at bounding box center [246, 92] width 247 height 8
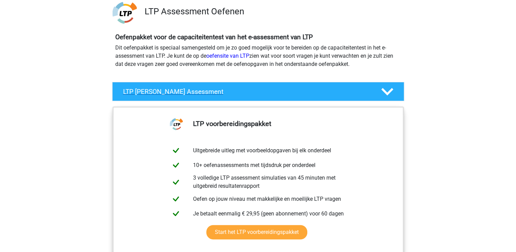
click at [389, 89] on icon at bounding box center [387, 92] width 12 height 12
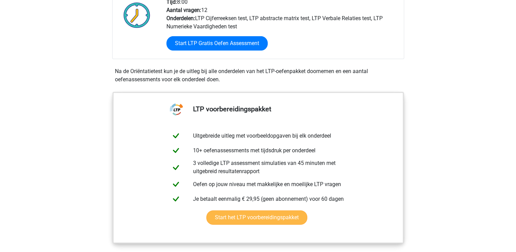
scroll to position [239, 0]
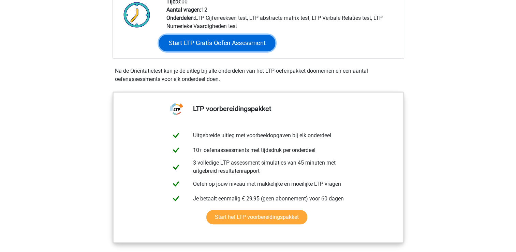
click at [210, 41] on link "Start LTP Gratis Oefen Assessment" at bounding box center [216, 43] width 117 height 16
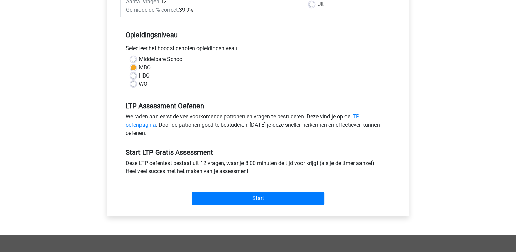
scroll to position [136, 0]
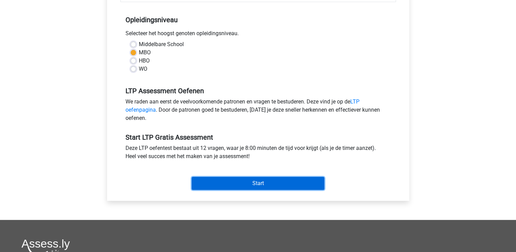
click at [241, 182] on input "Start" at bounding box center [258, 183] width 133 height 13
